Goal: Task Accomplishment & Management: Manage account settings

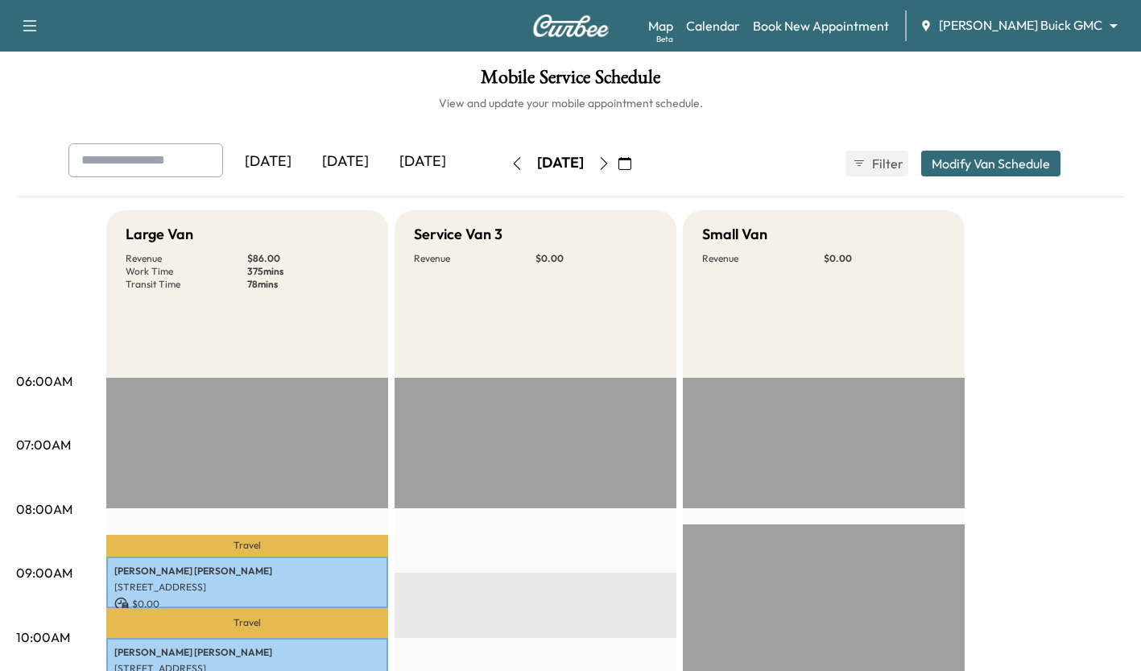
click at [350, 147] on div "[DATE]" at bounding box center [345, 161] width 77 height 37
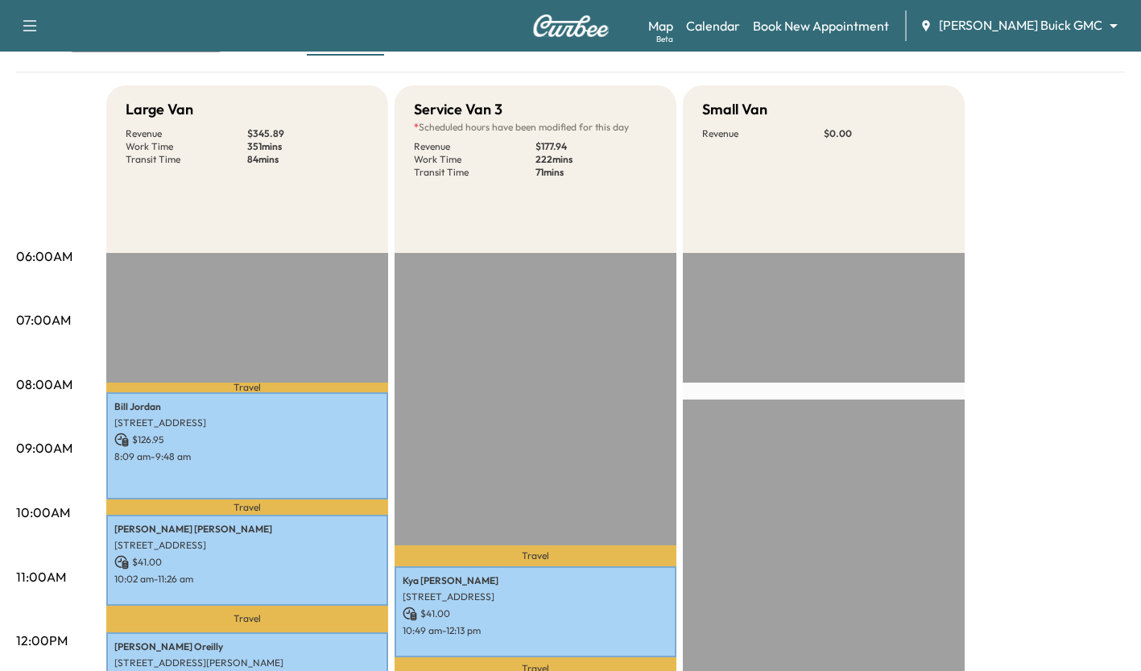
scroll to position [85, 0]
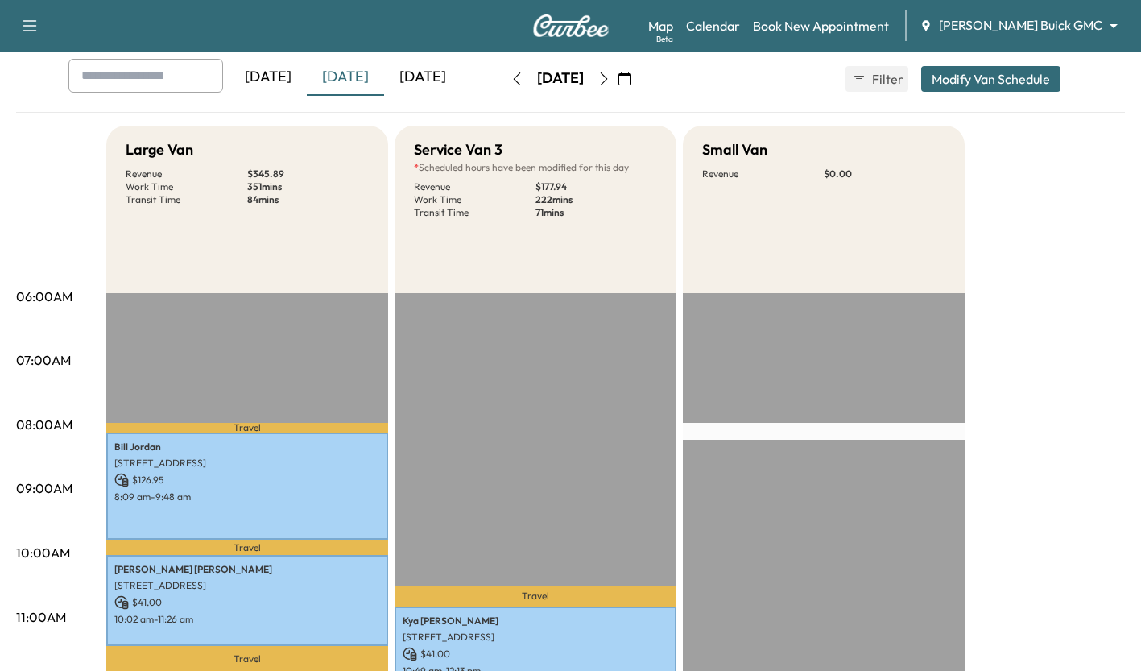
click at [428, 68] on div "[DATE]" at bounding box center [422, 77] width 77 height 37
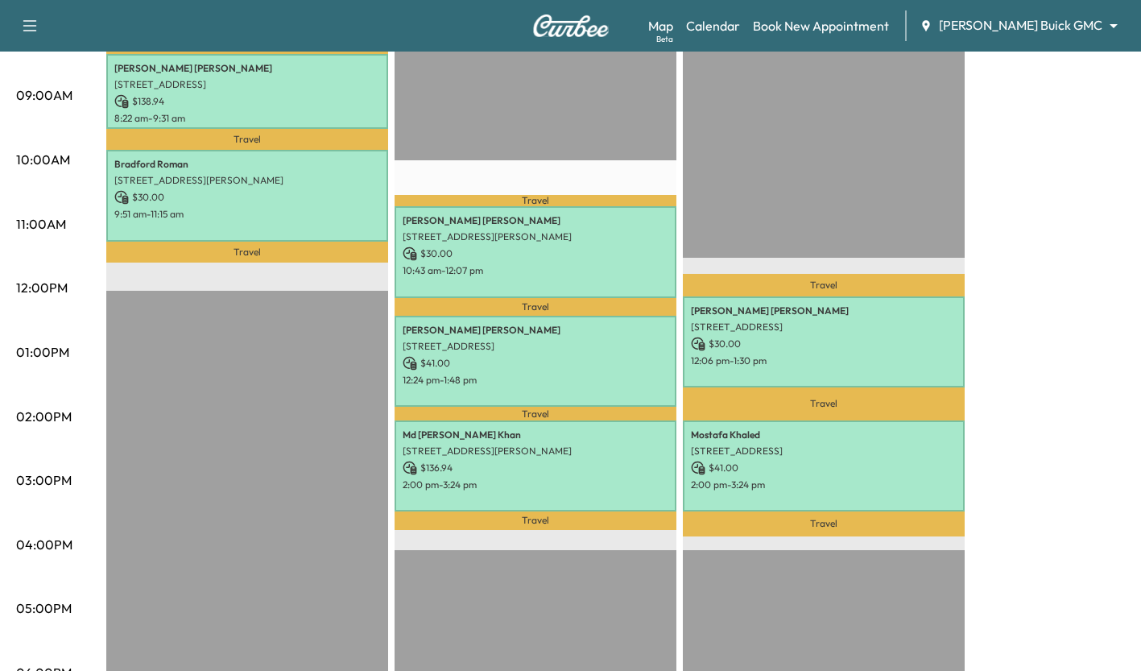
scroll to position [387, 0]
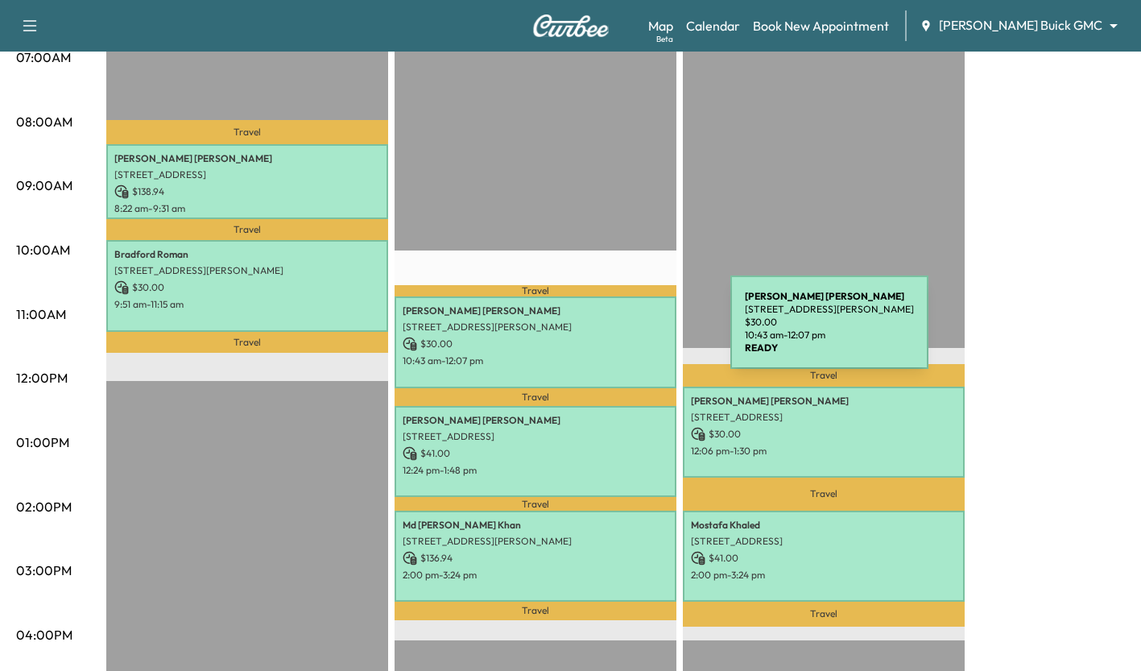
click at [609, 332] on div "[PERSON_NAME] [STREET_ADDRESS][PERSON_NAME] $ 30.00 10:43 am - 12:07 pm" at bounding box center [536, 341] width 282 height 91
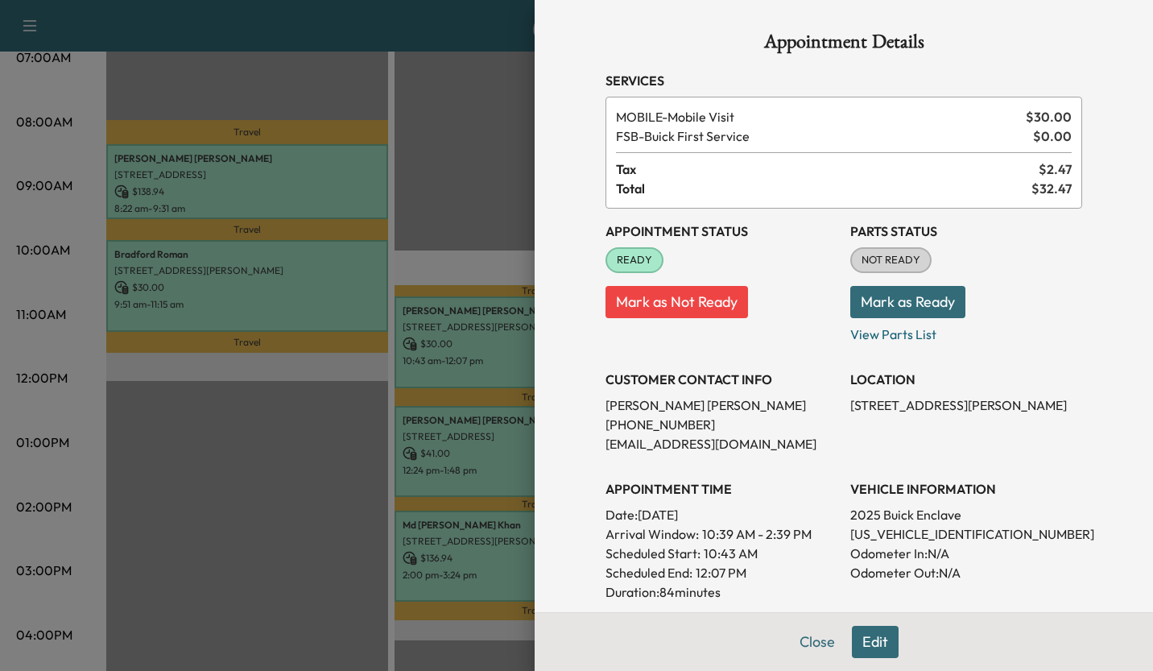
click at [494, 196] on div at bounding box center [576, 335] width 1153 height 671
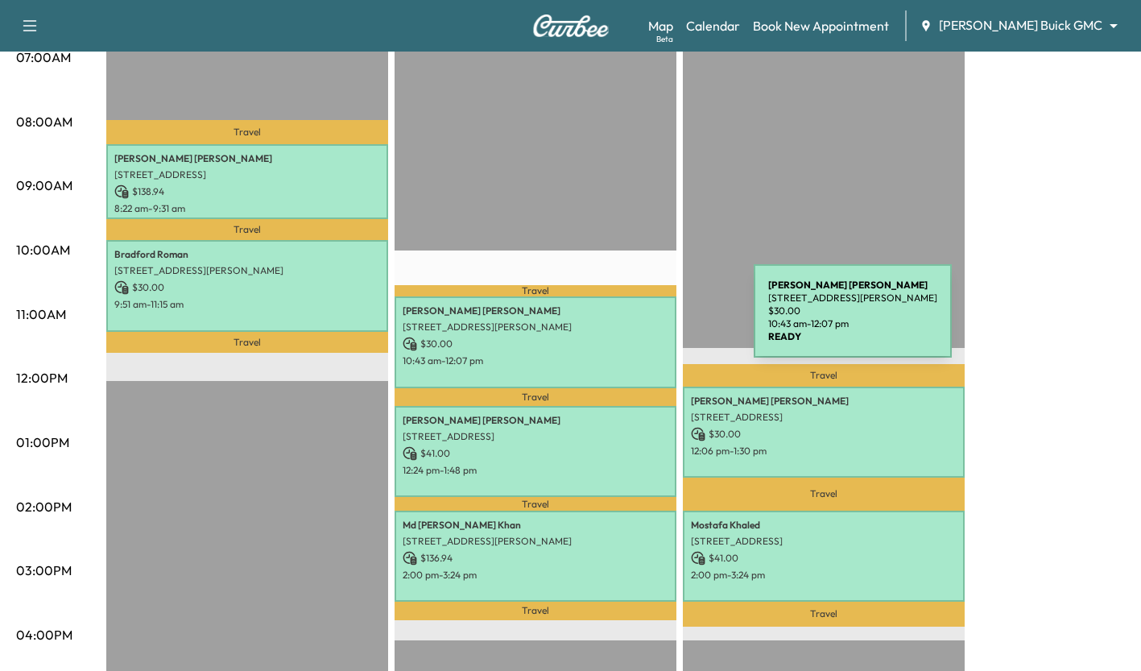
click at [633, 320] on p "[STREET_ADDRESS][PERSON_NAME]" at bounding box center [536, 326] width 266 height 13
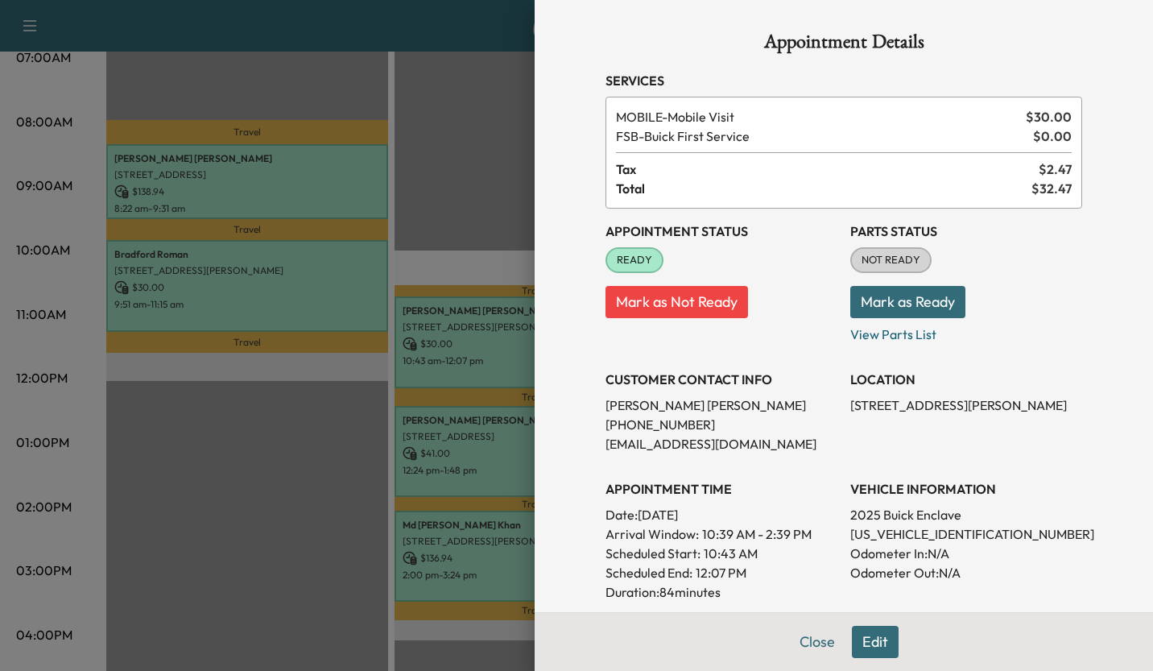
click at [309, 477] on div at bounding box center [576, 335] width 1153 height 671
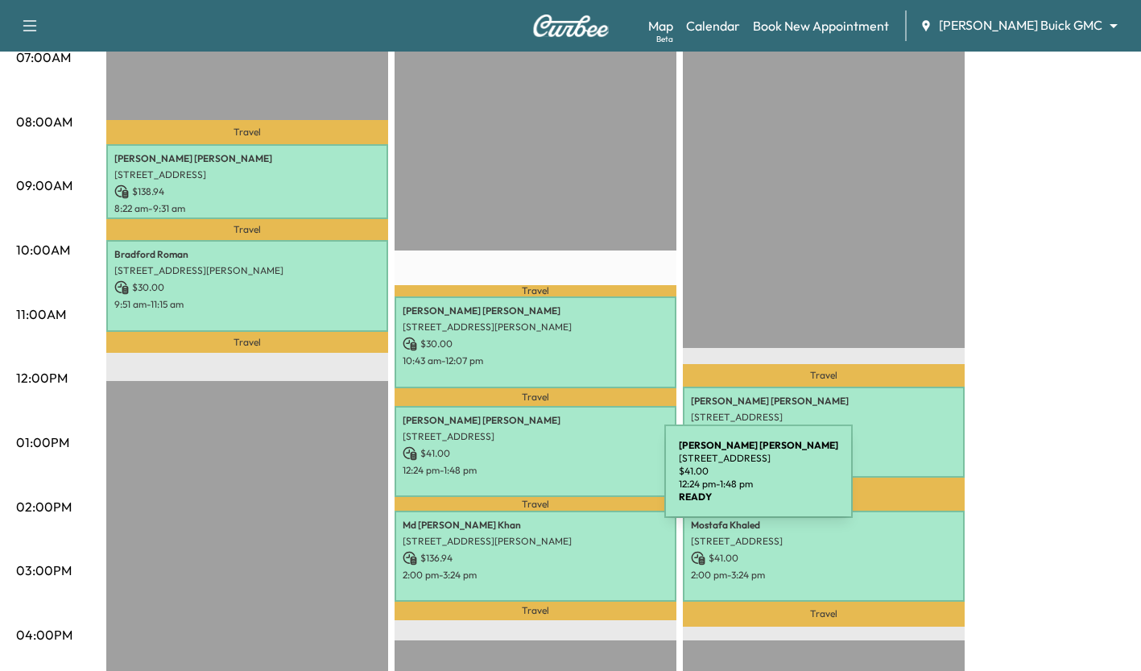
click at [543, 481] on div "[PERSON_NAME] [STREET_ADDRESS] $ 41.00 12:24 pm - 1:48 pm" at bounding box center [536, 451] width 282 height 91
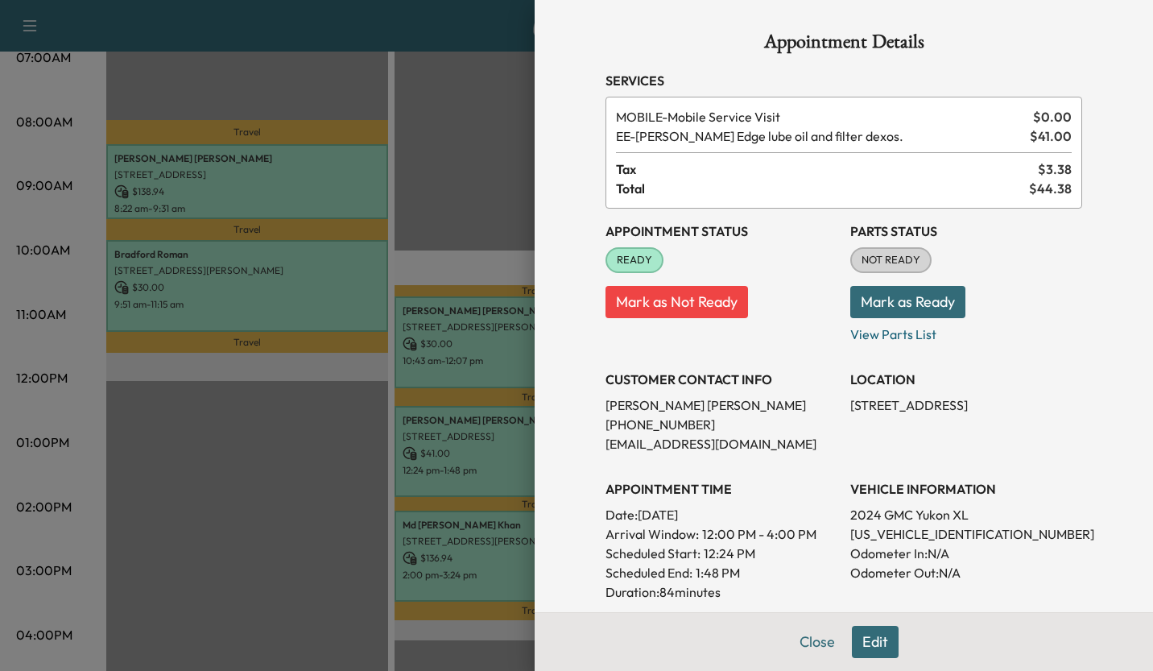
click at [324, 462] on div at bounding box center [576, 335] width 1153 height 671
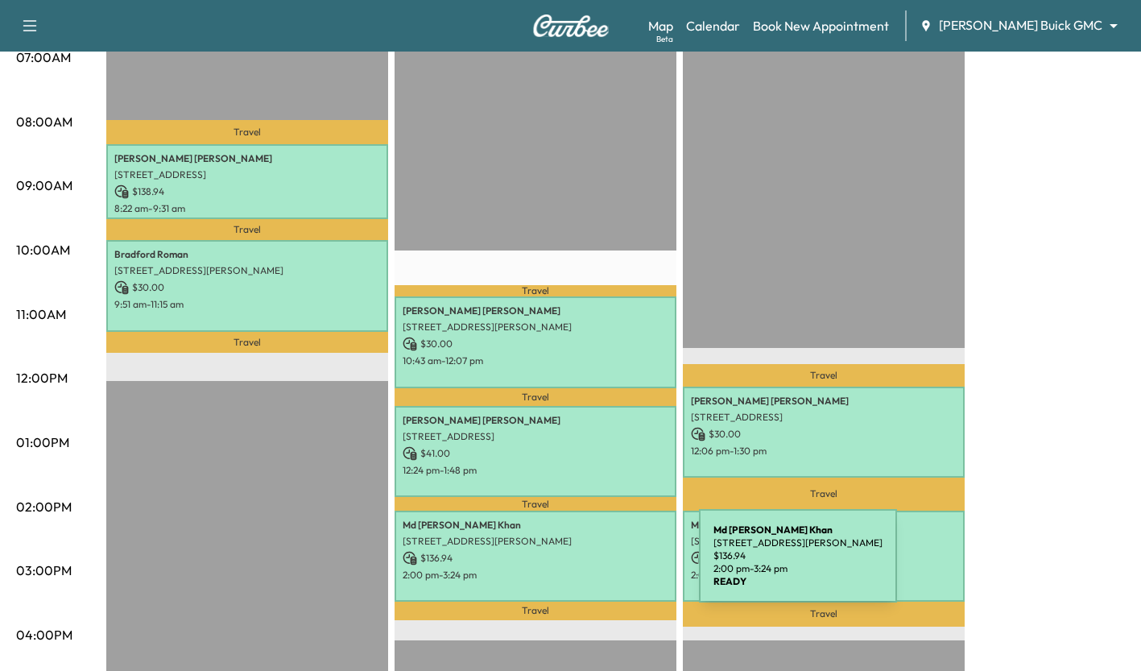
click at [578, 568] on p "2:00 pm - 3:24 pm" at bounding box center [536, 574] width 266 height 13
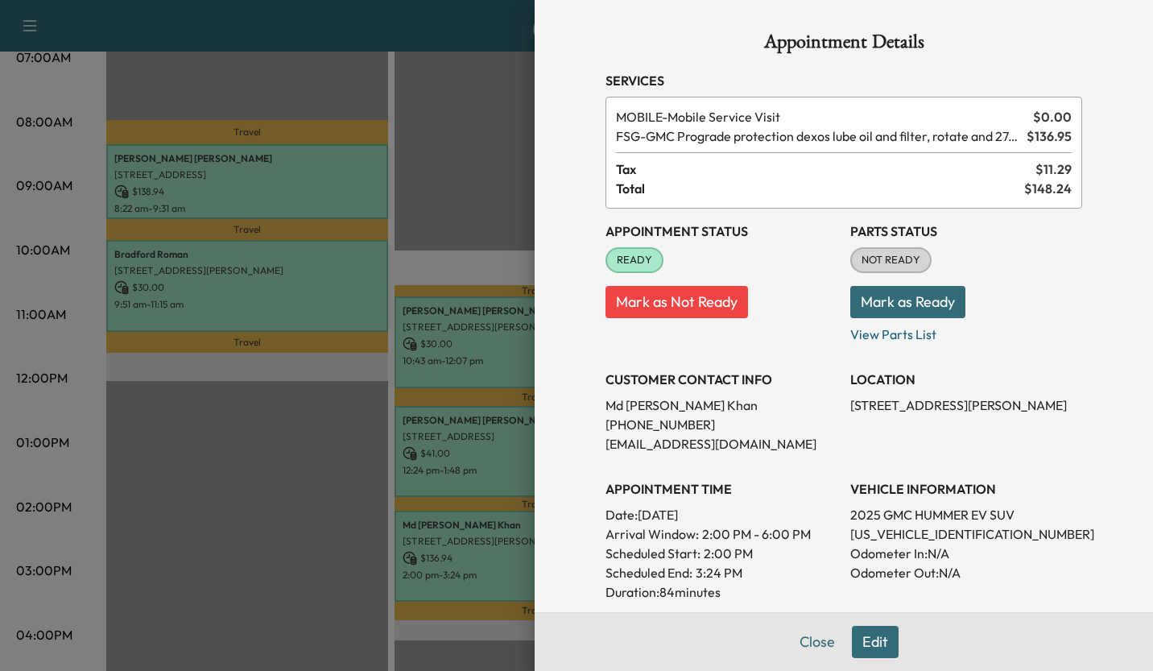
click at [249, 441] on div at bounding box center [576, 335] width 1153 height 671
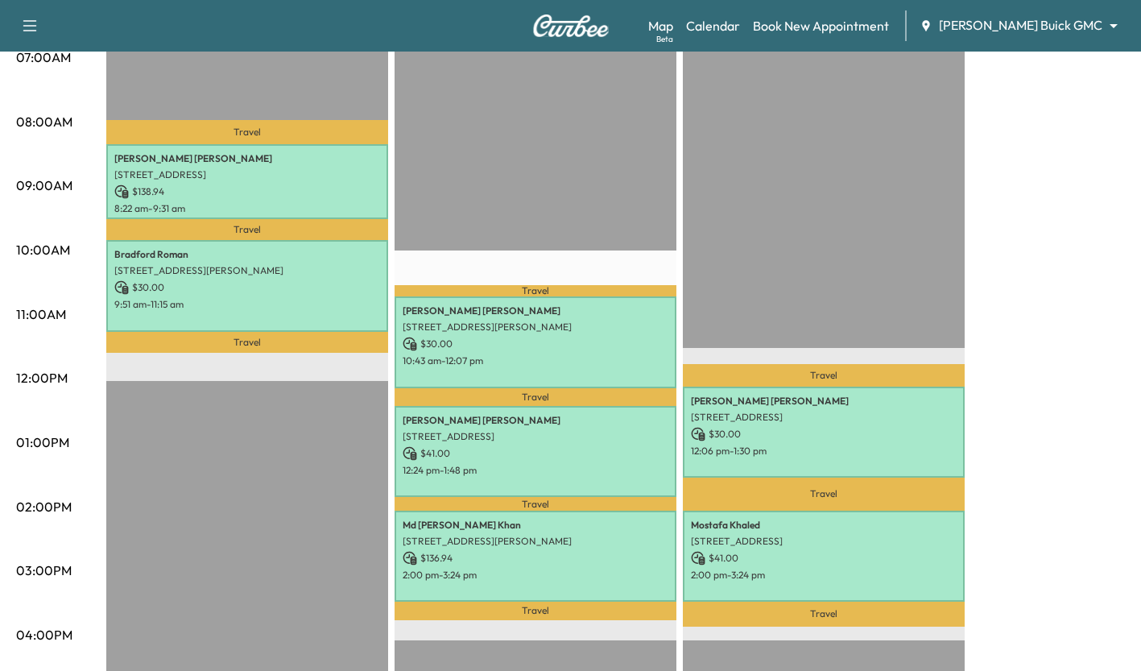
click at [841, 601] on p "Travel" at bounding box center [824, 613] width 282 height 25
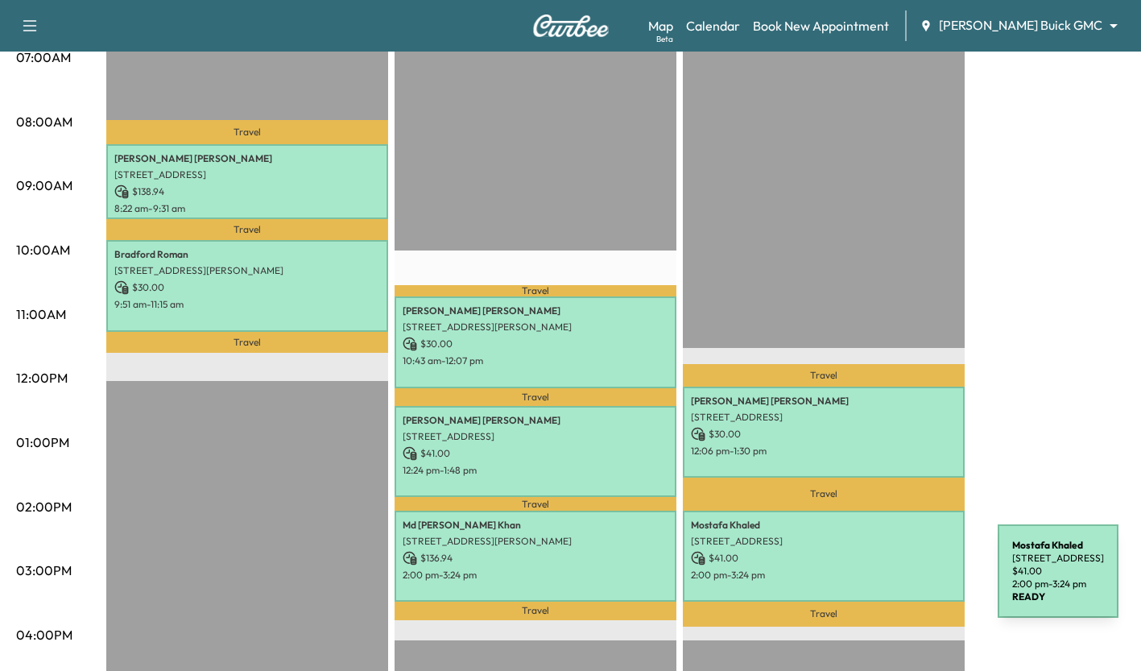
click at [877, 580] on div "[PERSON_NAME] [STREET_ADDRESS] $ 41.00 2:00 pm - 3:24 pm" at bounding box center [824, 555] width 282 height 91
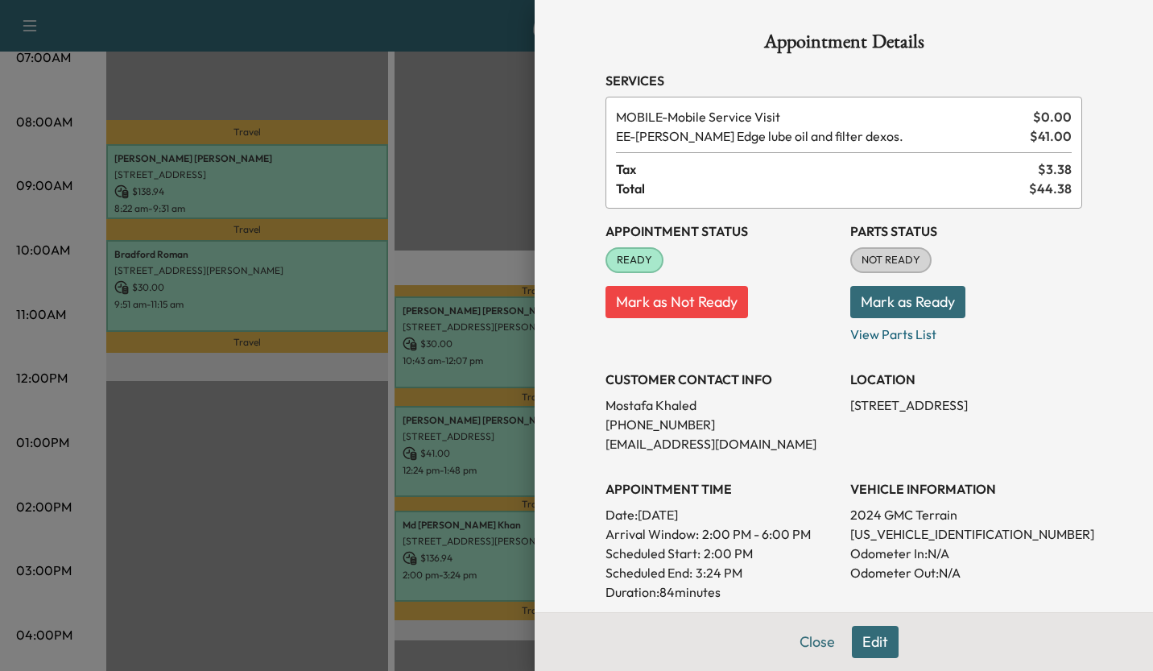
click at [481, 181] on div at bounding box center [576, 335] width 1153 height 671
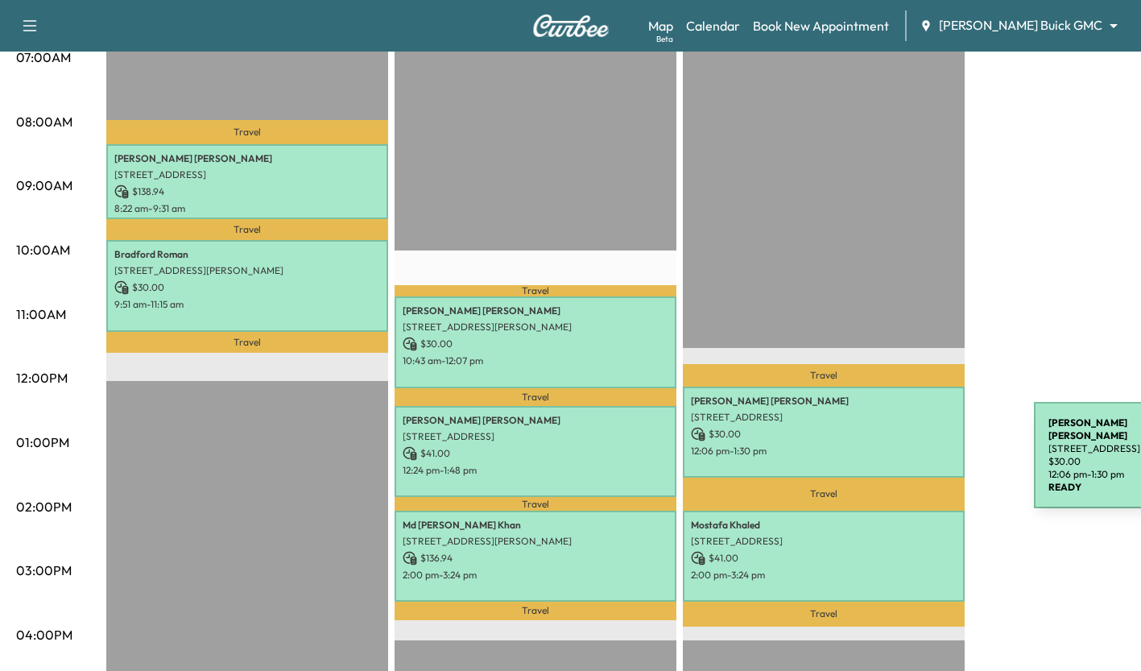
click at [913, 458] on div "[PERSON_NAME] [STREET_ADDRESS] $ 30.00 12:06 pm - 1:30 pm" at bounding box center [824, 431] width 282 height 91
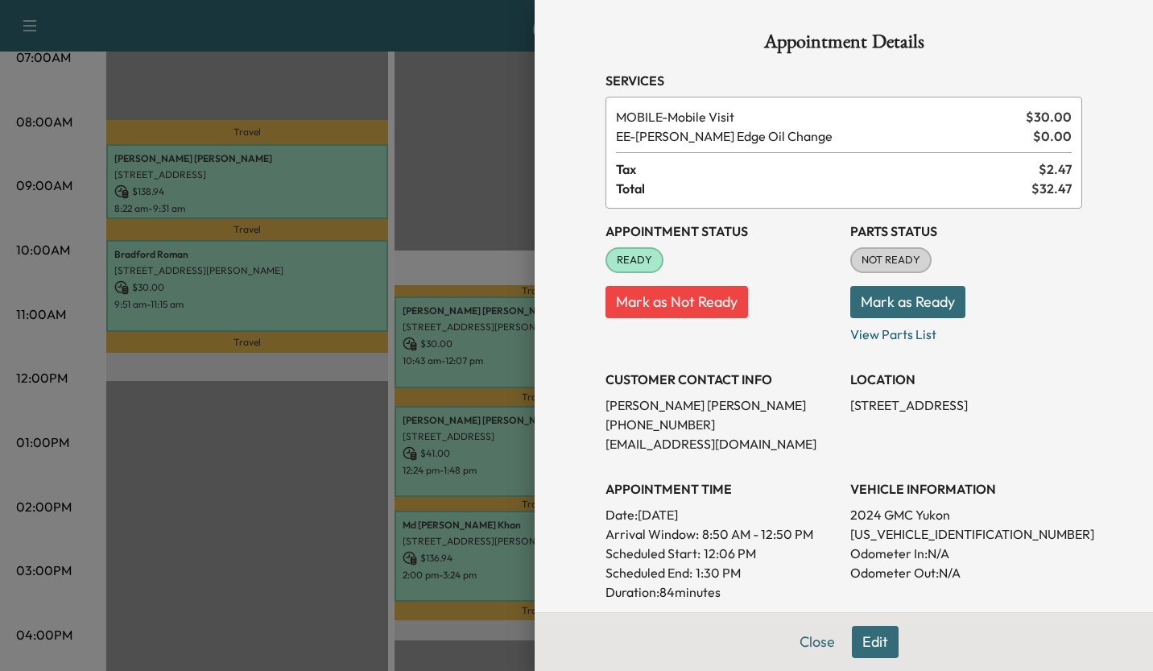
click at [504, 202] on div at bounding box center [576, 335] width 1153 height 671
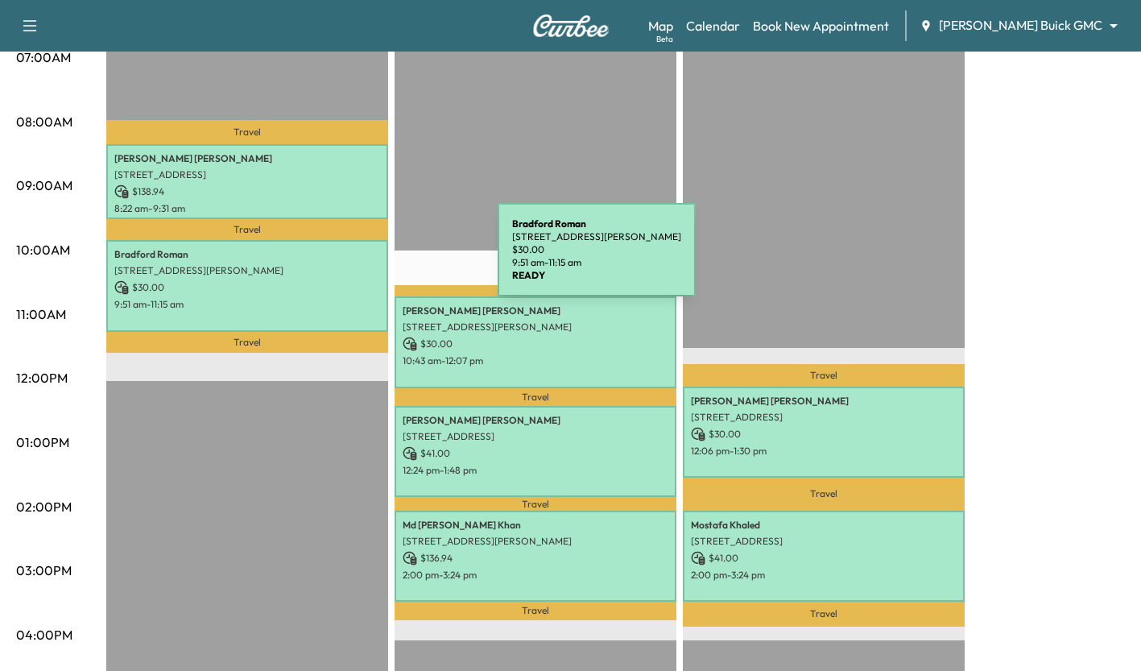
click at [377, 259] on div "[PERSON_NAME] [STREET_ADDRESS][PERSON_NAME] $ 30.00 9:51 am - 11:15 am" at bounding box center [247, 285] width 282 height 91
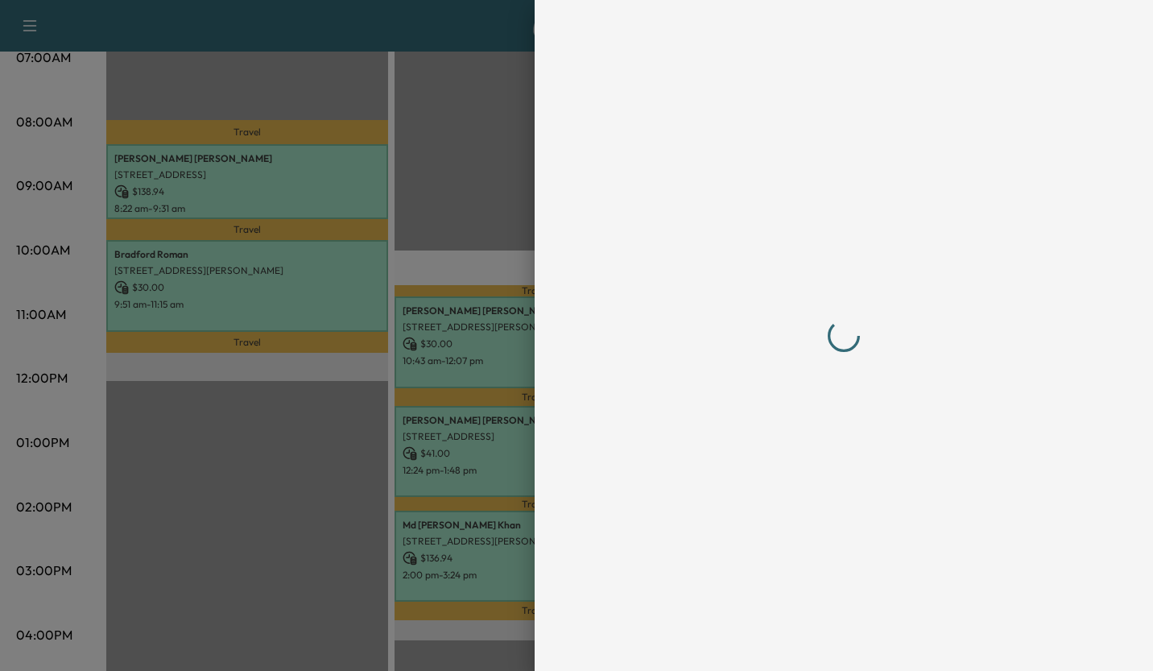
click at [377, 259] on div at bounding box center [576, 335] width 1153 height 671
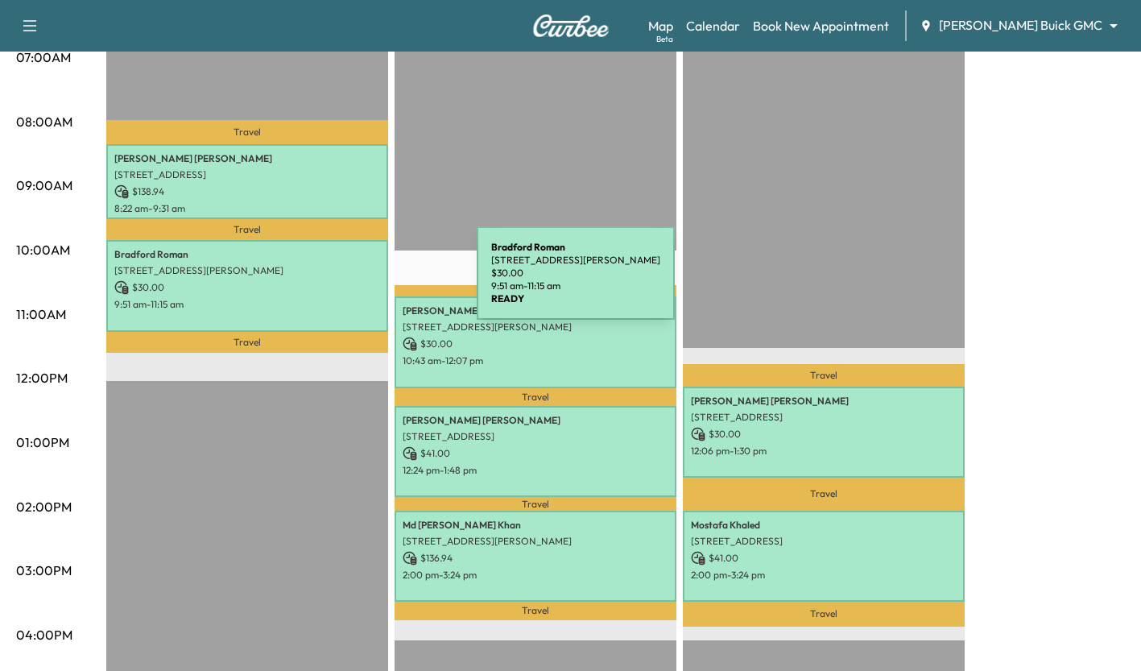
click at [356, 283] on p "$ 30.00" at bounding box center [247, 287] width 266 height 14
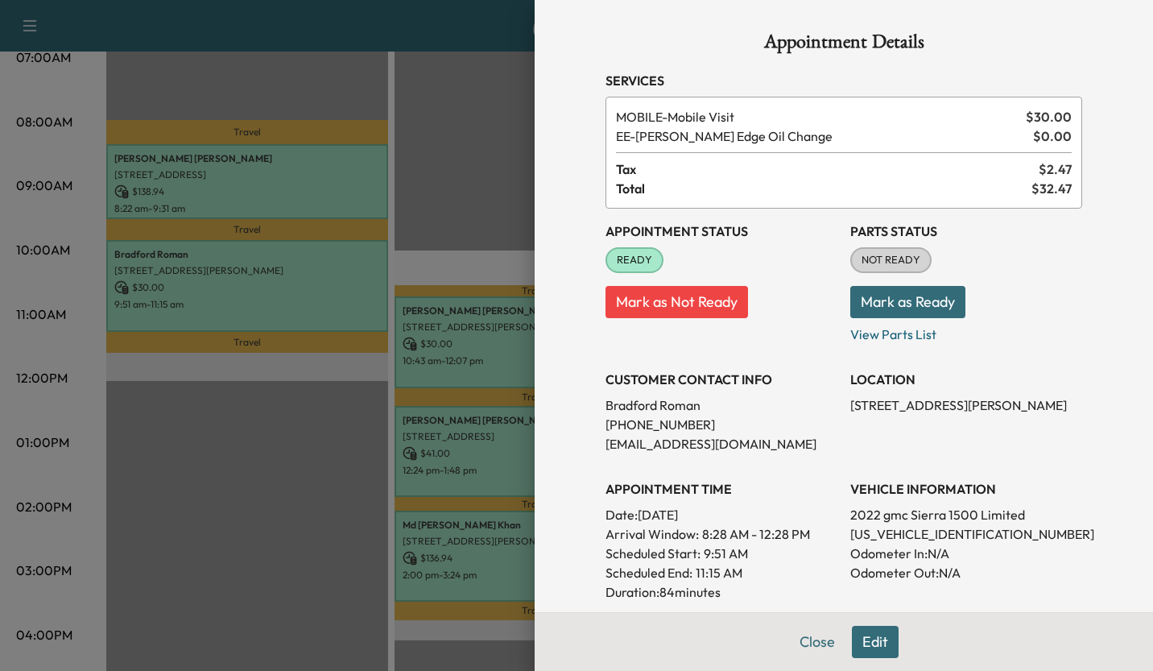
click at [448, 248] on div at bounding box center [576, 335] width 1153 height 671
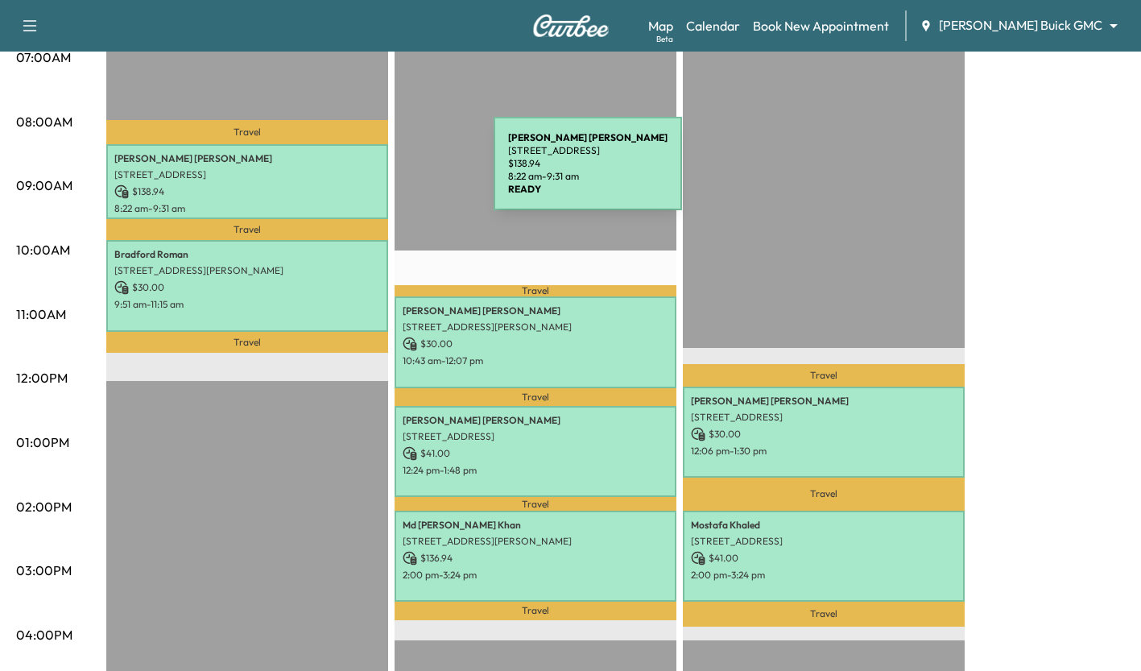
click at [373, 173] on p "[STREET_ADDRESS]" at bounding box center [247, 174] width 266 height 13
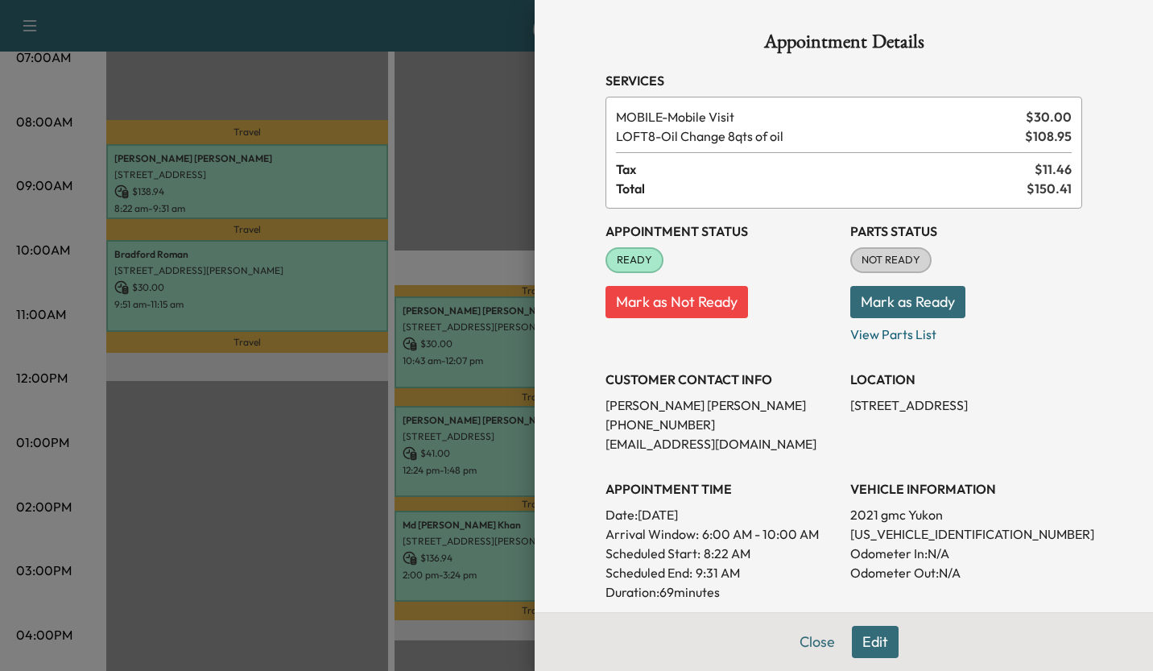
click at [464, 242] on div at bounding box center [576, 335] width 1153 height 671
